Goal: Find specific fact: Find specific page/section

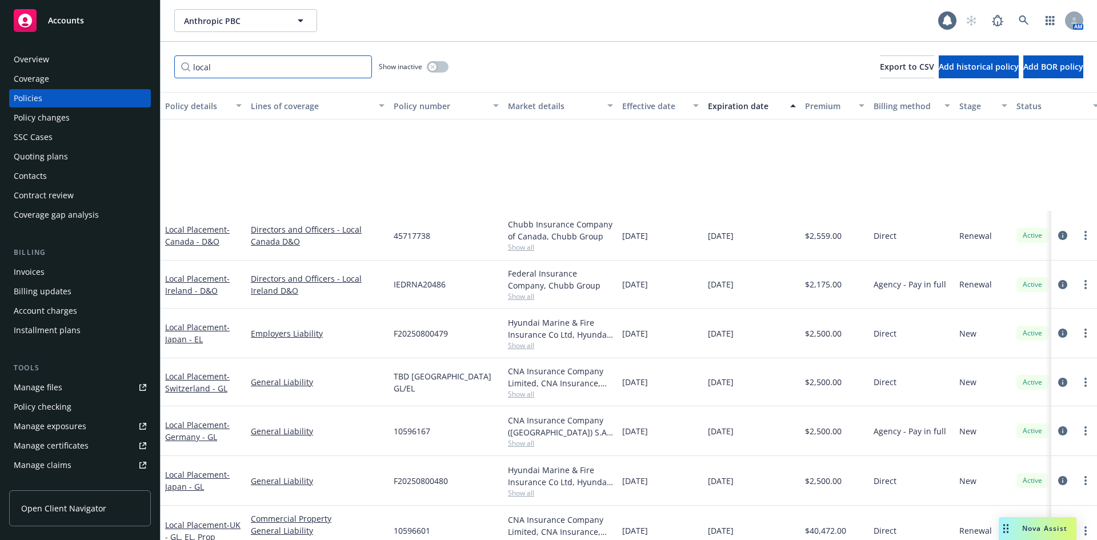
scroll to position [175, 0]
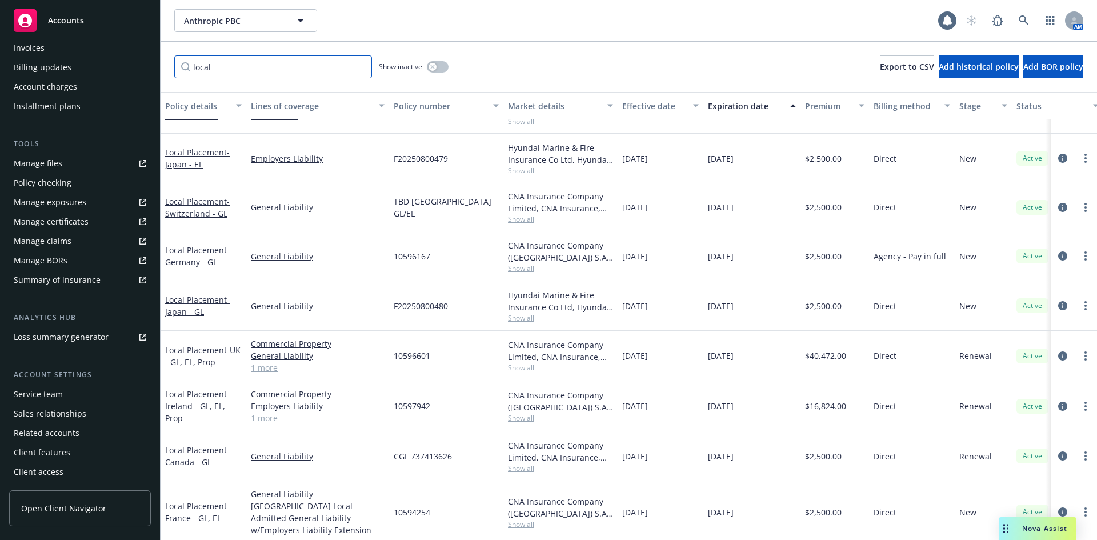
drag, startPoint x: 231, startPoint y: 66, endPoint x: 140, endPoint y: 74, distance: 91.1
click at [140, 74] on div "Accounts Overview Coverage Policies Policy changes SSC Cases Quoting plans Cont…" at bounding box center [548, 270] width 1097 height 540
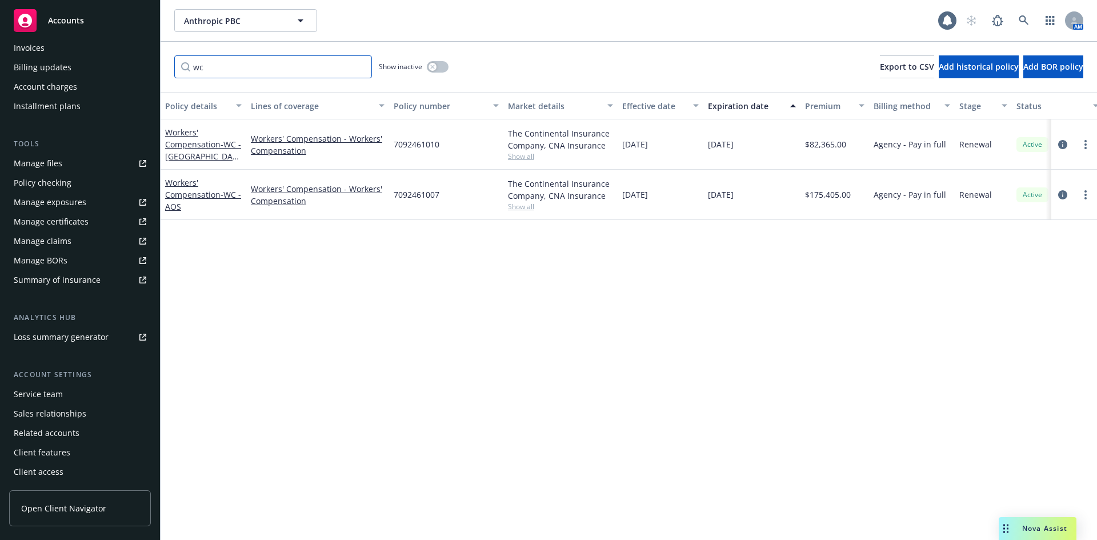
scroll to position [0, 0]
type input "wc"
click at [430, 66] on div "button" at bounding box center [432, 67] width 8 height 8
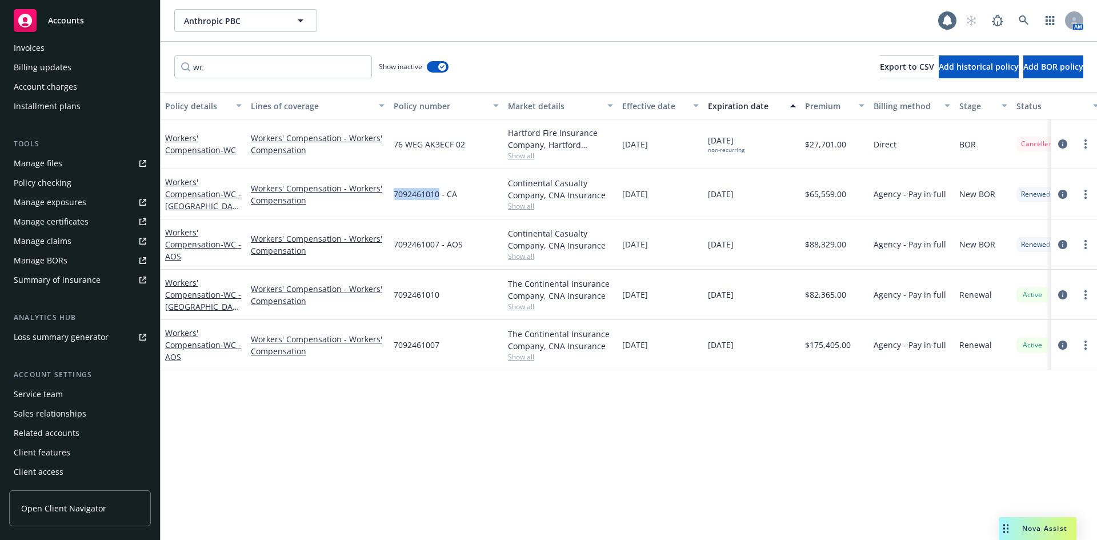
drag, startPoint x: 438, startPoint y: 195, endPoint x: 395, endPoint y: 197, distance: 42.9
click at [395, 197] on span "7092461010 - CA" at bounding box center [425, 194] width 63 height 12
copy span "7092461010"
